Goal: Task Accomplishment & Management: Complete application form

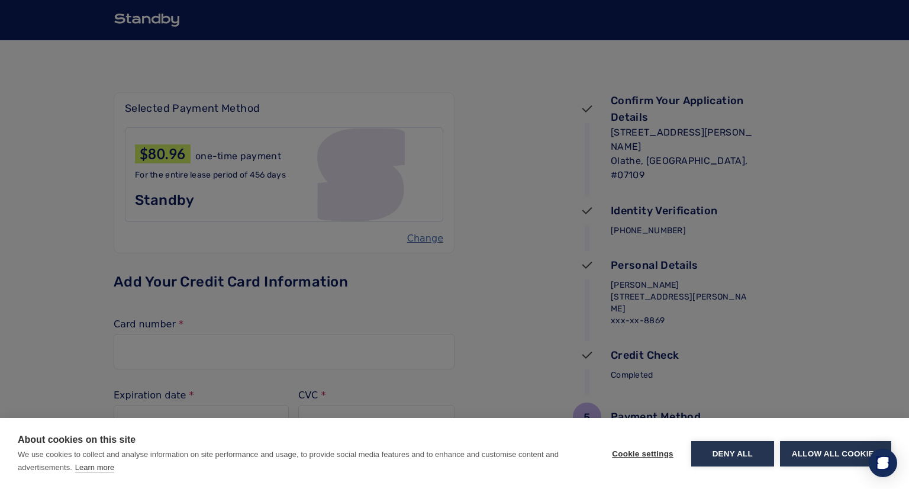
click at [808, 456] on button "Allow all cookies" at bounding box center [835, 453] width 111 height 25
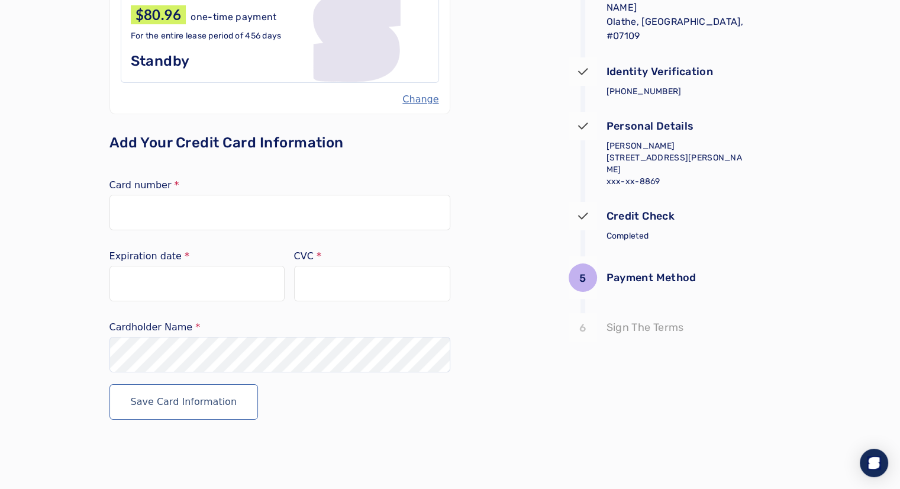
scroll to position [141, 0]
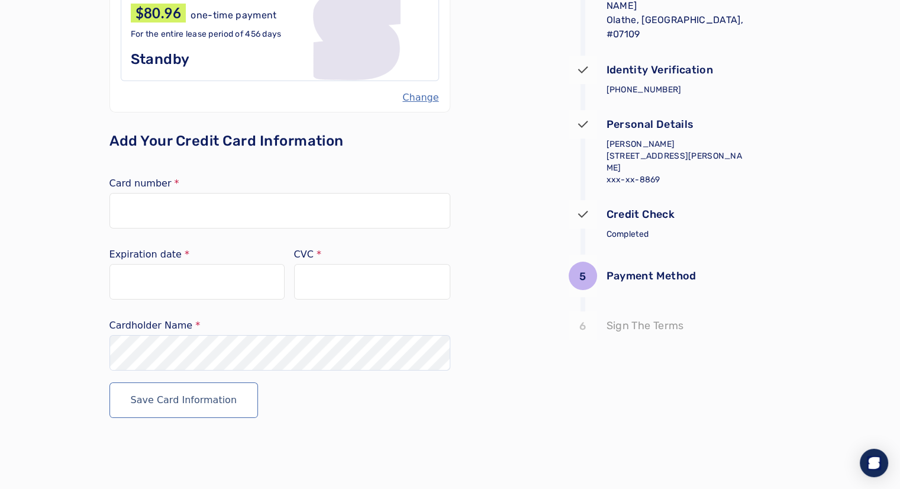
click at [121, 194] on div at bounding box center [279, 211] width 341 height 36
click at [213, 289] on div at bounding box center [196, 282] width 175 height 36
click at [221, 274] on div at bounding box center [196, 282] width 175 height 36
click at [219, 399] on button "Save Card Information" at bounding box center [183, 400] width 149 height 36
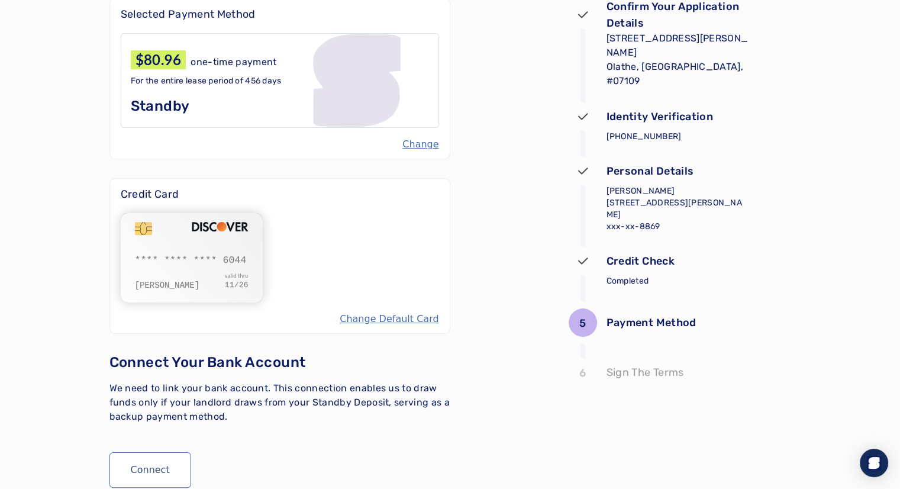
scroll to position [144, 0]
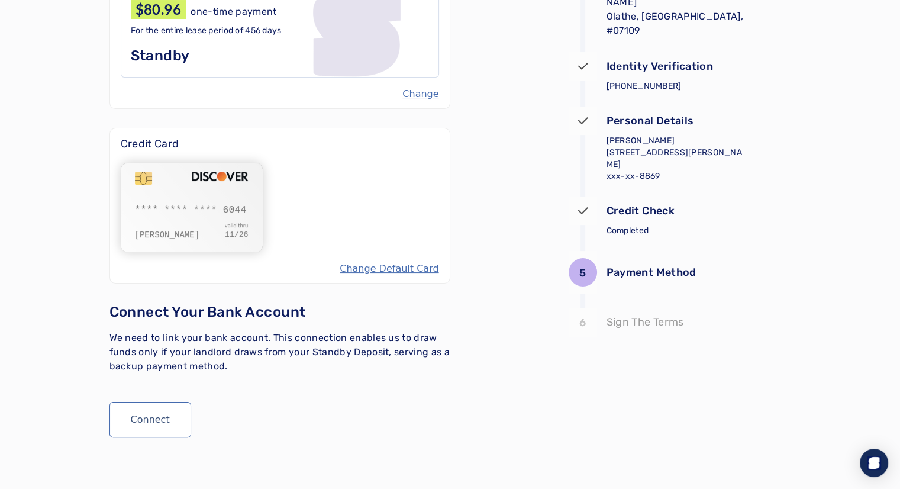
click at [146, 188] on div at bounding box center [196, 198] width 269 height 252
click at [436, 286] on div "Selected Payment Method $80.96 one-time payment For the entire lease period of …" at bounding box center [279, 192] width 341 height 489
click at [154, 420] on button "Connect" at bounding box center [150, 420] width 82 height 36
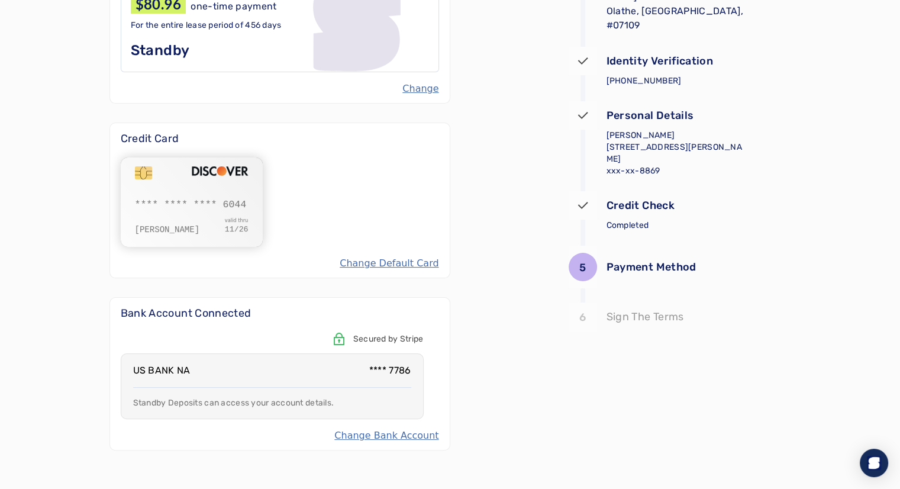
scroll to position [284, 0]
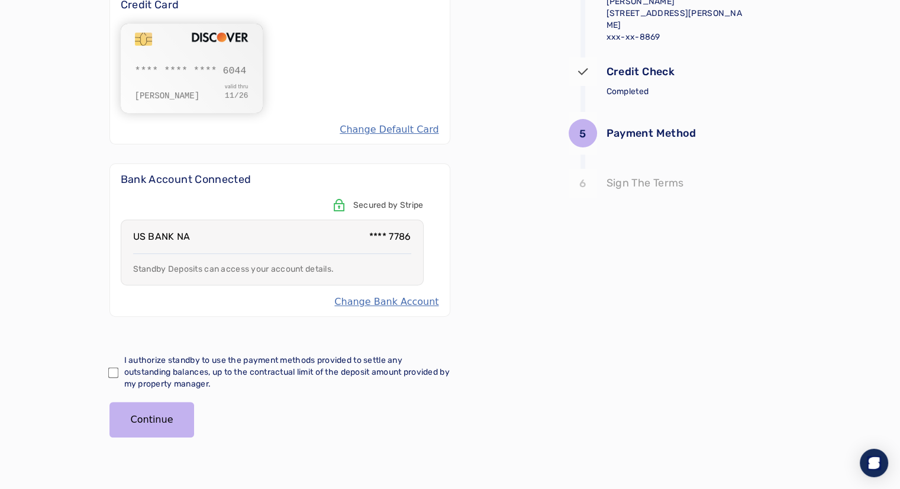
click at [530, 381] on div "5 Payment Method 6 Selected Payment Method $80.96 one-time payment For the enti…" at bounding box center [450, 123] width 682 height 733
click at [121, 417] on button "Continue" at bounding box center [151, 420] width 85 height 36
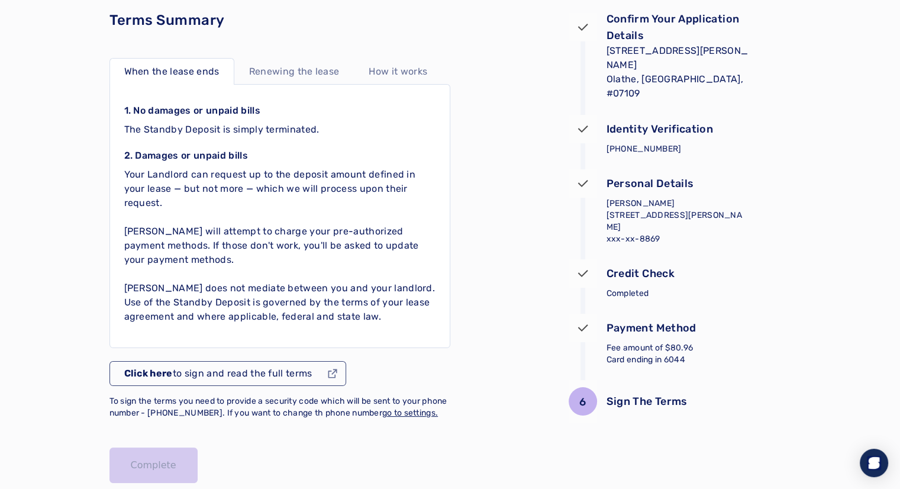
scroll to position [81, 0]
click at [296, 70] on p "Renewing the lease" at bounding box center [294, 72] width 91 height 14
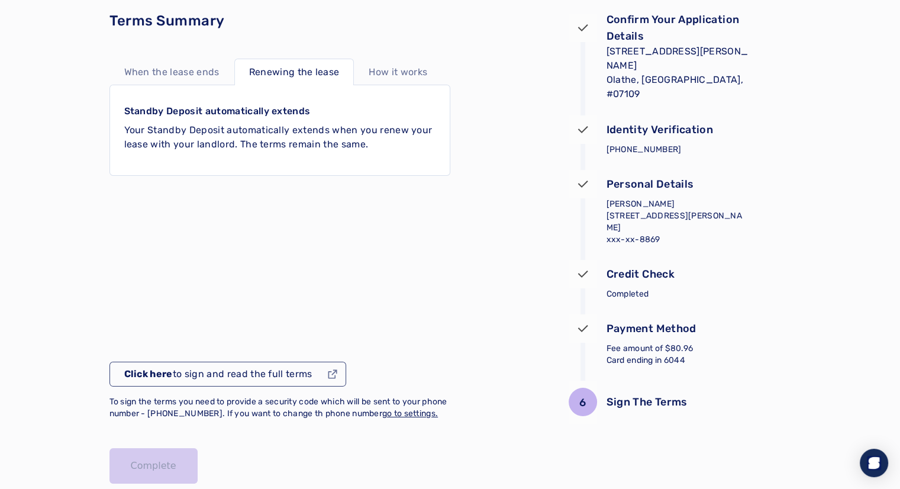
click at [411, 66] on p "How it works" at bounding box center [398, 72] width 59 height 14
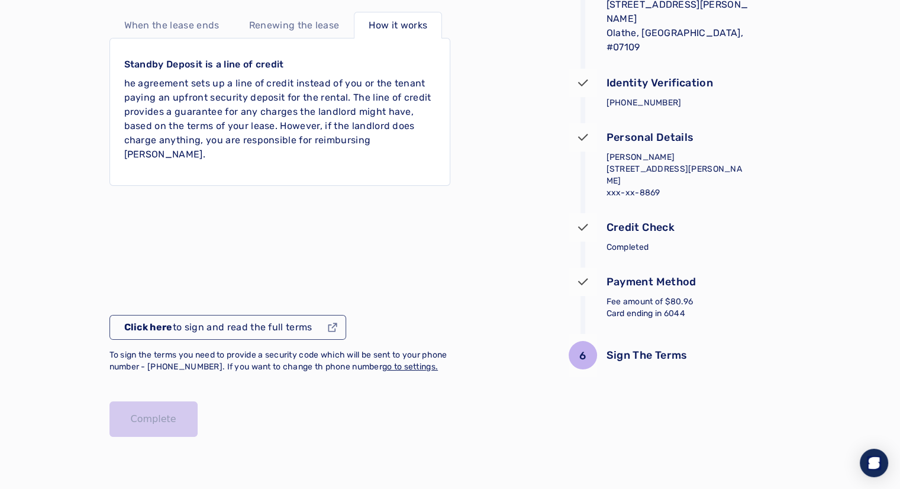
scroll to position [140, 0]
click at [237, 320] on p "Click here to sign and read the full terms" at bounding box center [218, 327] width 188 height 14
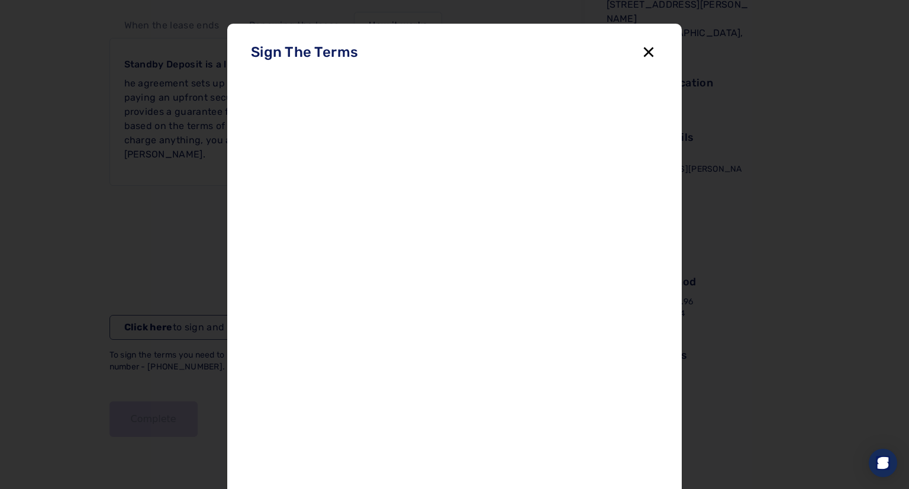
click at [644, 50] on icon "button" at bounding box center [649, 52] width 10 height 10
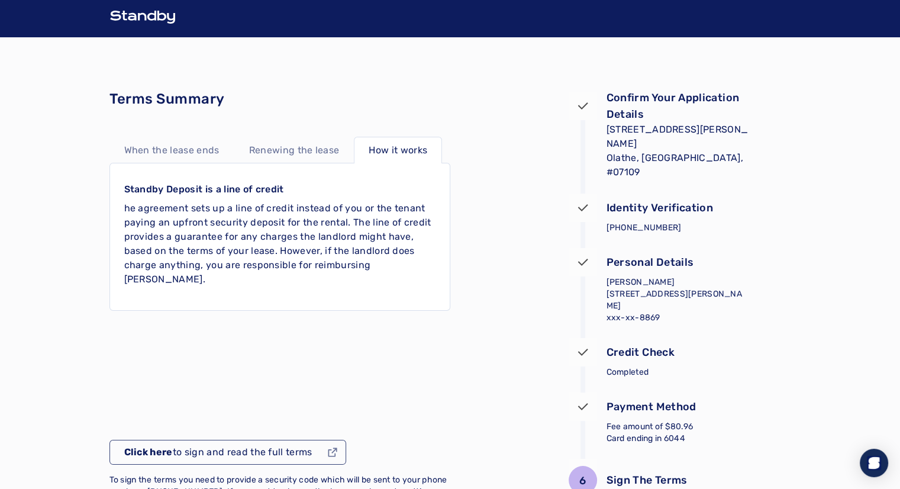
scroll to position [0, 0]
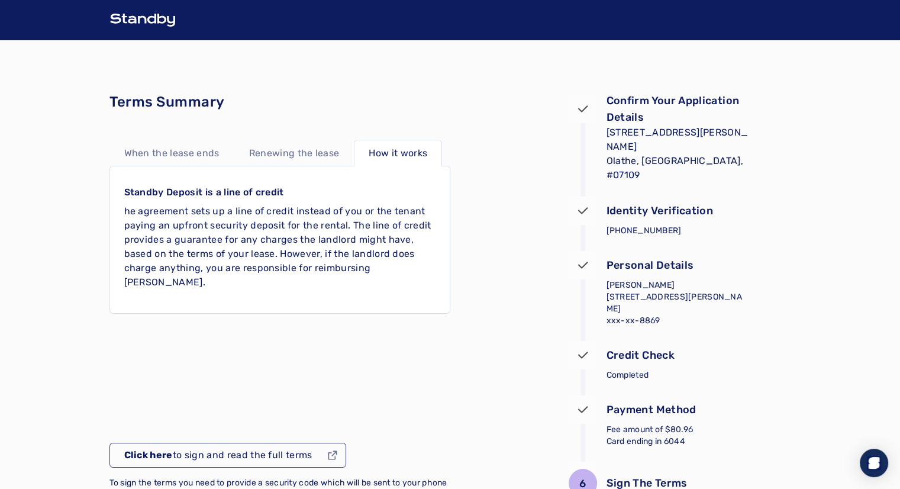
click at [617, 152] on p "[STREET_ADDRESS][PERSON_NAME] [DATE] - [DATE]" at bounding box center [678, 160] width 142 height 71
click at [617, 211] on p "Identity Verification" at bounding box center [660, 210] width 107 height 17
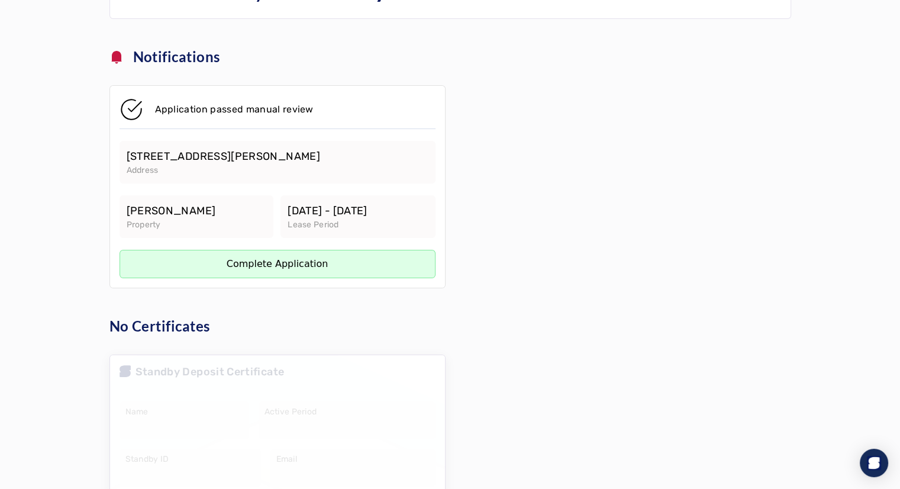
scroll to position [193, 0]
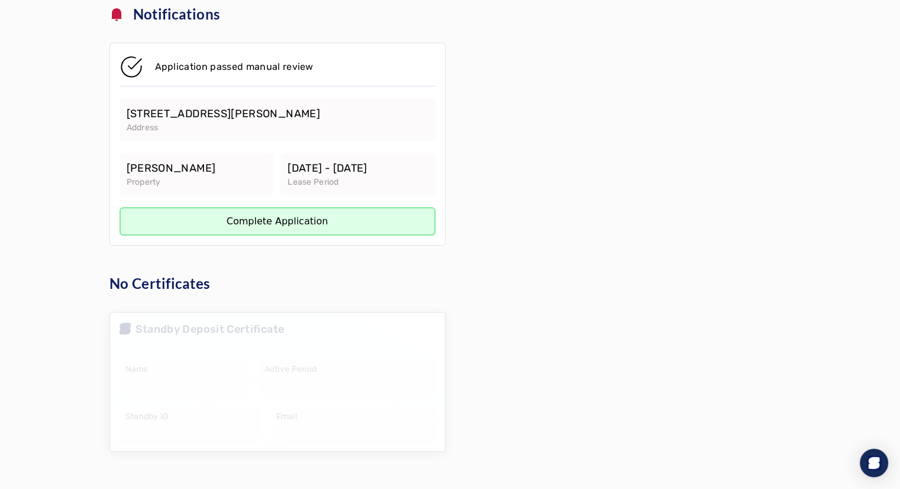
click at [266, 221] on link "Complete Application" at bounding box center [278, 221] width 316 height 28
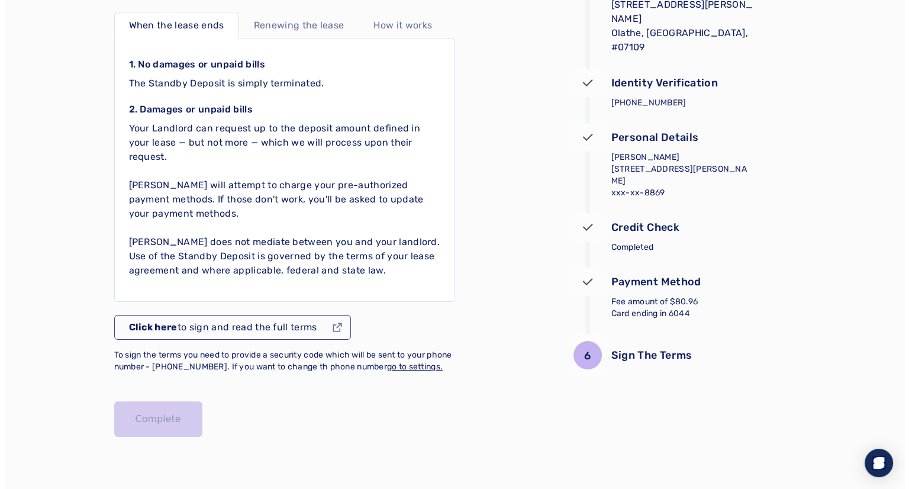
scroll to position [140, 0]
click at [141, 298] on div "When the lease ends Renewing the lease How it works 1. No damages or unpaid bil…" at bounding box center [279, 192] width 341 height 361
click at [145, 321] on span "Click here" at bounding box center [148, 326] width 49 height 11
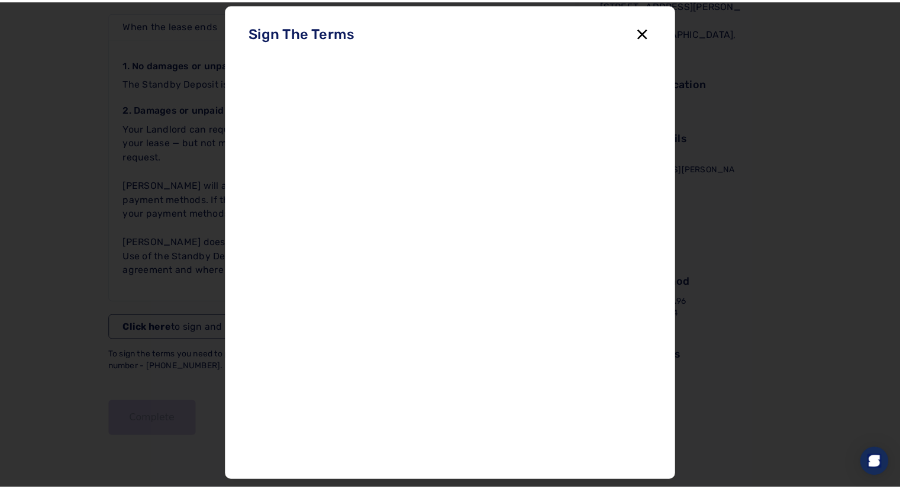
scroll to position [27, 0]
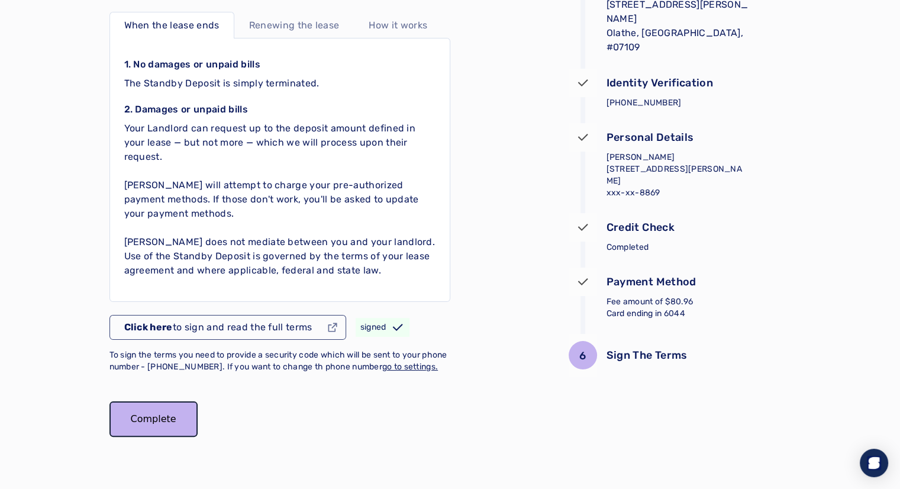
click at [160, 417] on button "Complete" at bounding box center [153, 419] width 88 height 36
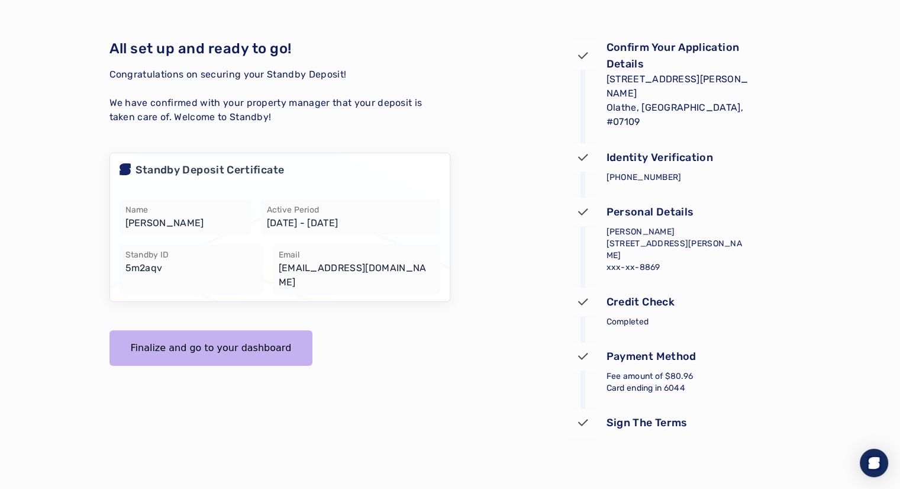
scroll to position [53, 0]
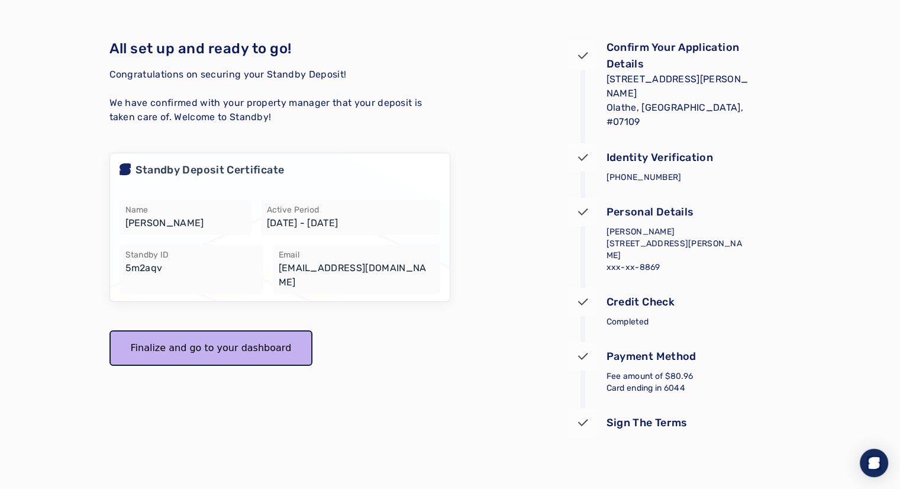
click at [192, 334] on button "Finalize and go to your dashboard" at bounding box center [211, 348] width 204 height 36
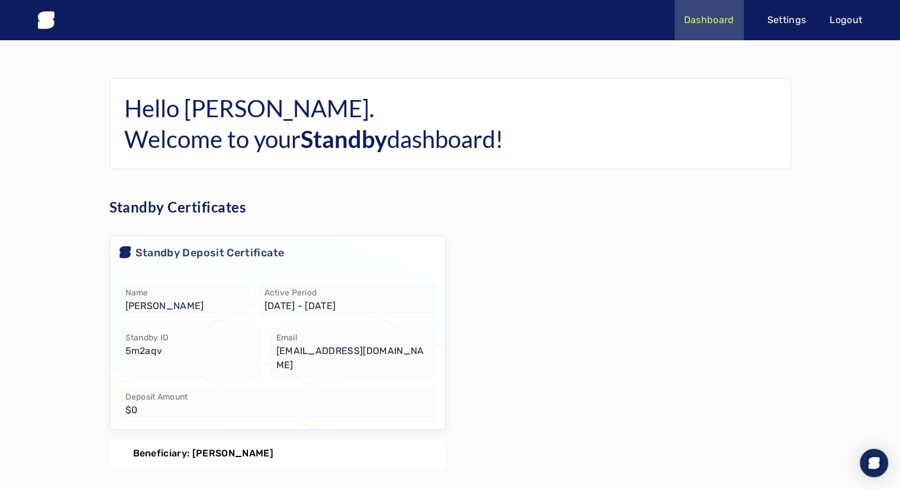
scroll to position [2, 0]
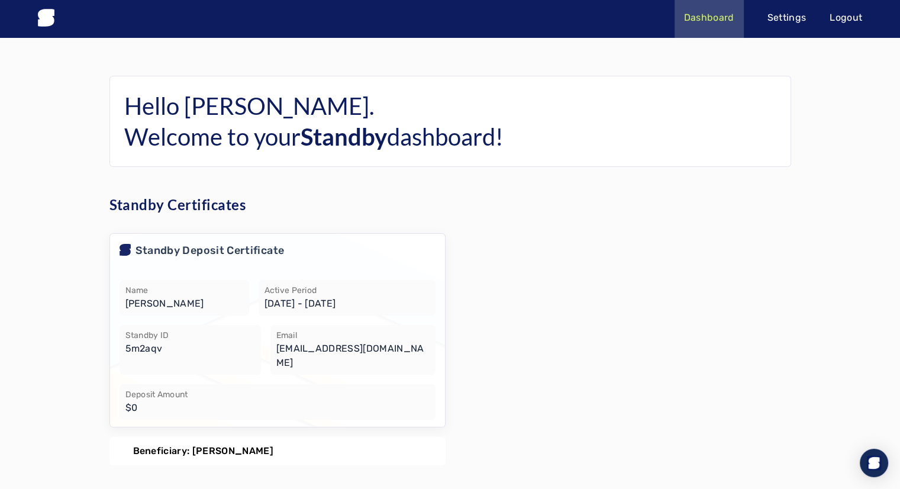
click at [190, 444] on p "Beneficiary: Satori Olathe" at bounding box center [203, 451] width 140 height 14
click at [798, 15] on p "Settings" at bounding box center [787, 18] width 39 height 14
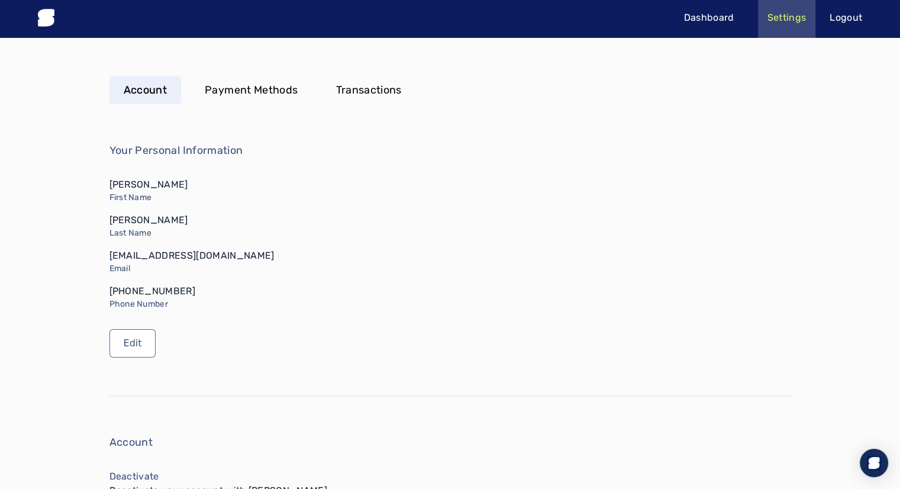
click at [333, 91] on link "Transactions" at bounding box center [368, 90] width 94 height 28
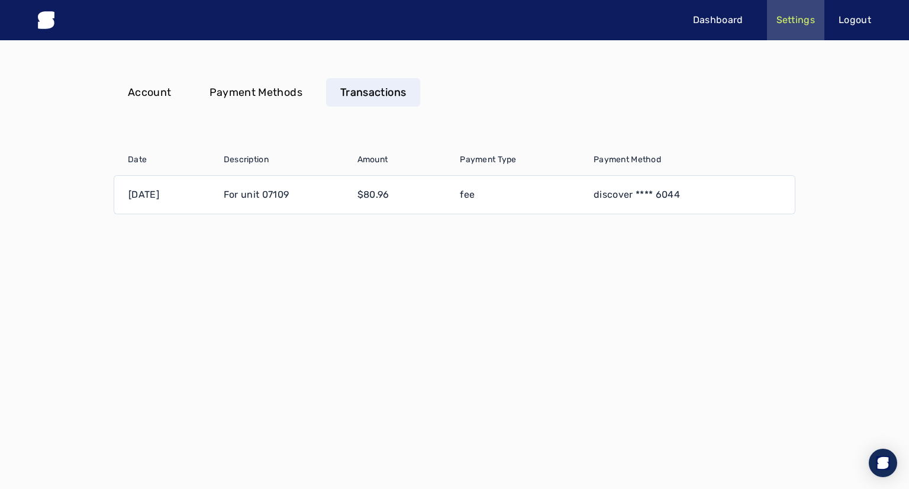
click at [154, 88] on p "Account" at bounding box center [150, 92] width 44 height 17
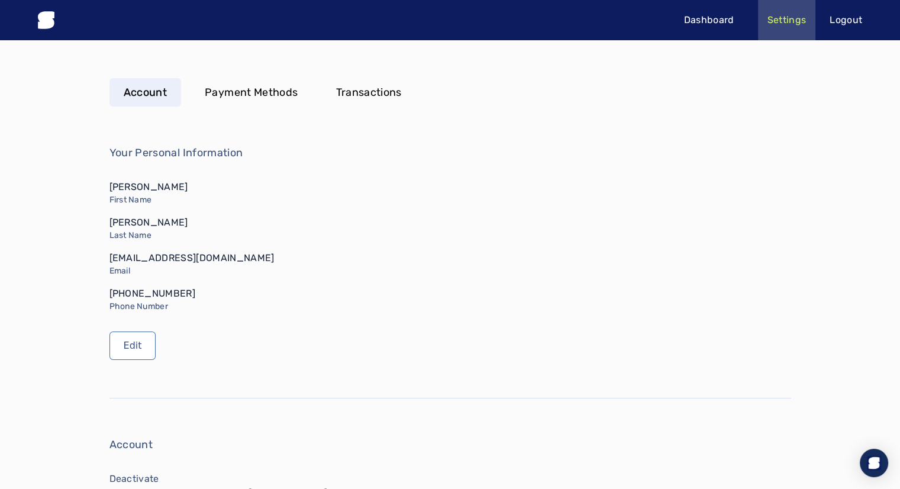
click at [722, 24] on p "Dashboard" at bounding box center [709, 20] width 50 height 14
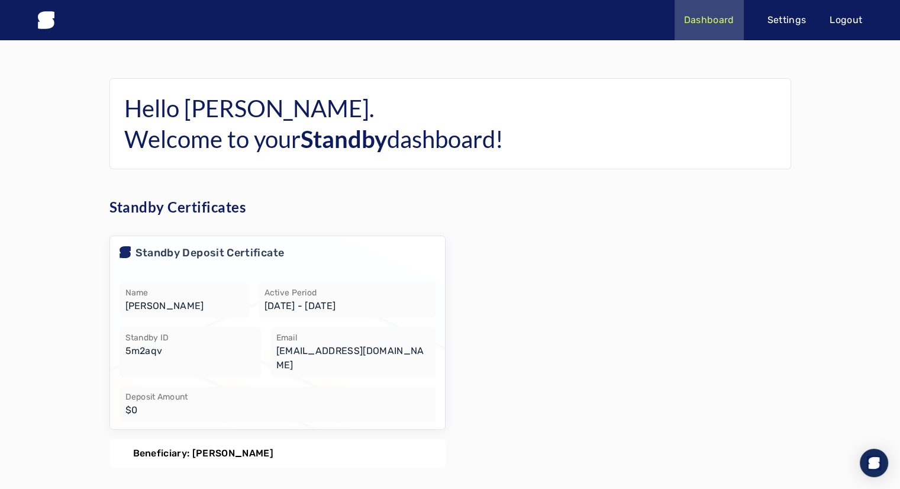
click at [170, 403] on p "$0" at bounding box center [277, 410] width 304 height 14
